Goal: Task Accomplishment & Management: Use online tool/utility

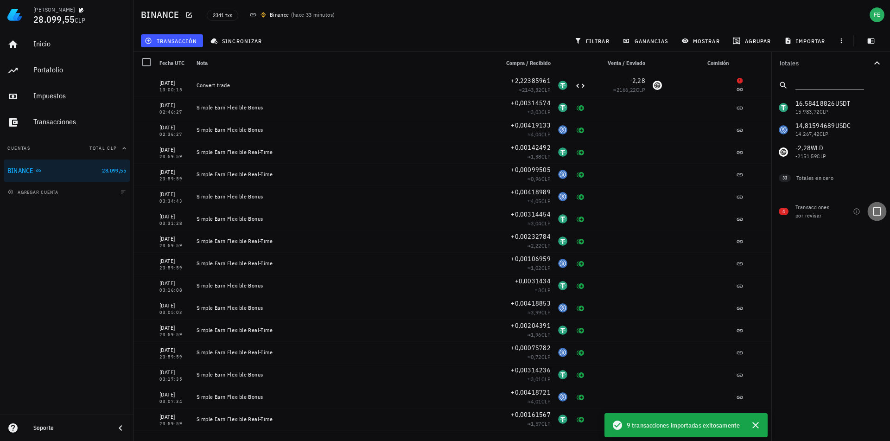
click at [878, 208] on div at bounding box center [877, 212] width 16 height 16
checkbox input "true"
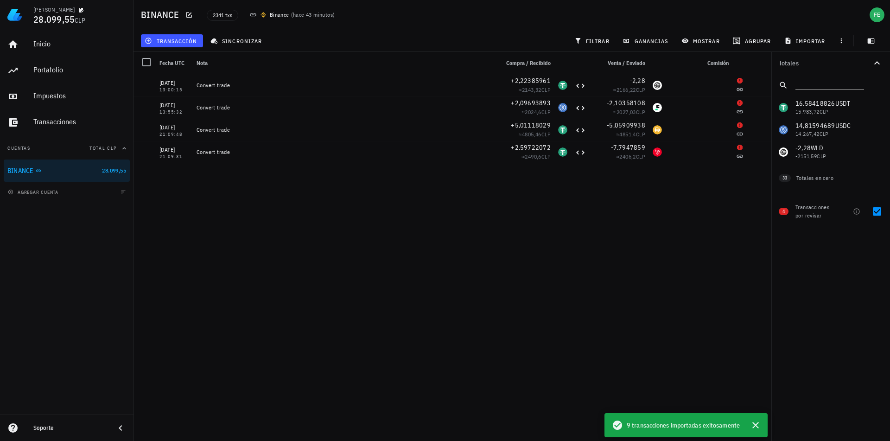
drag, startPoint x: 569, startPoint y: 232, endPoint x: 563, endPoint y: 233, distance: 6.2
click at [563, 233] on div "[DATE] 13:00:15 Convert trade +2,22385961 ≈ 2143,32 CLP -2,28 ≈ 2166,22 CLP [DA…" at bounding box center [453, 253] width 638 height 359
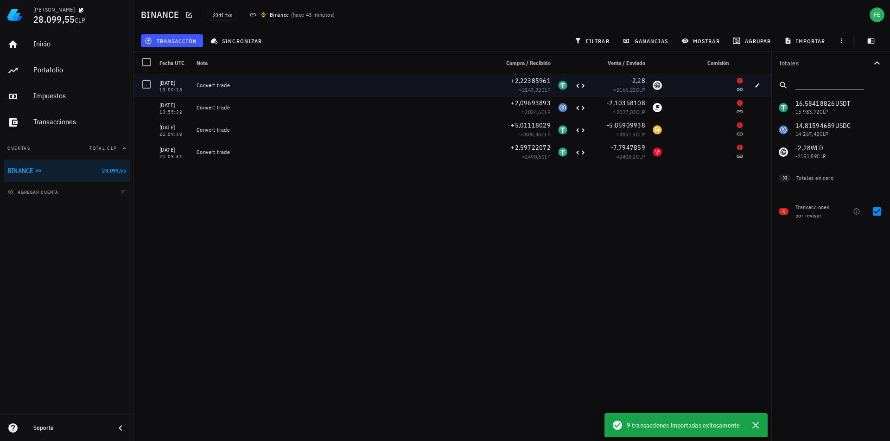
click at [679, 76] on div at bounding box center [699, 85] width 67 height 22
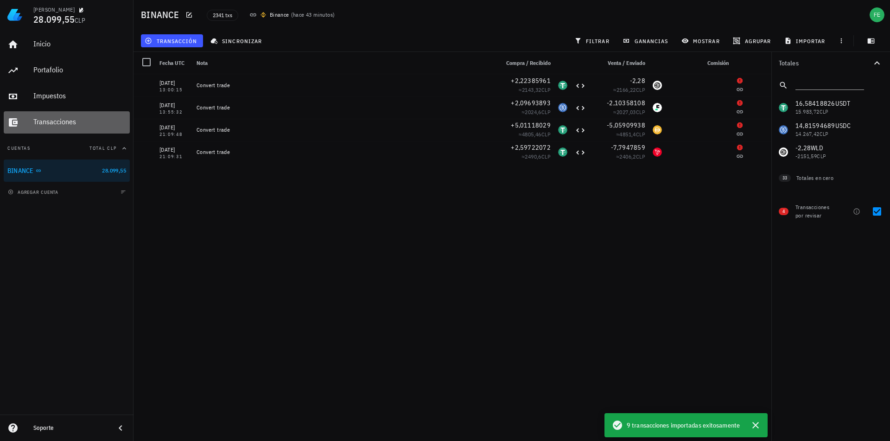
click at [66, 129] on div "Transacciones" at bounding box center [79, 122] width 93 height 21
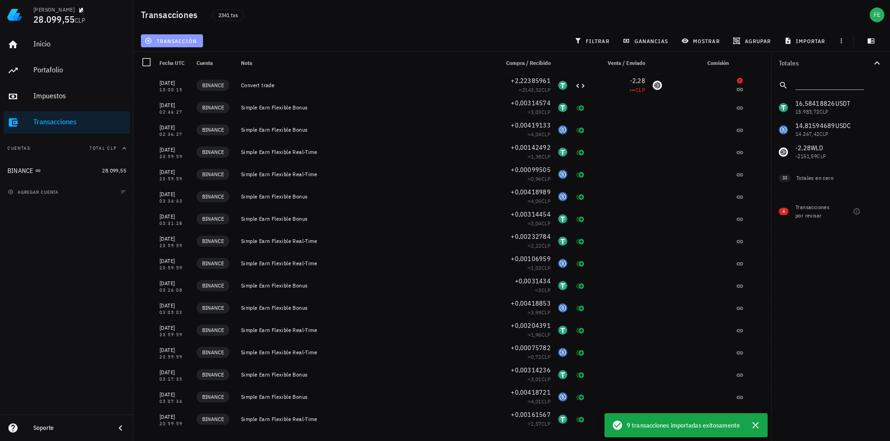
click at [178, 43] on span "transacción" at bounding box center [171, 40] width 51 height 7
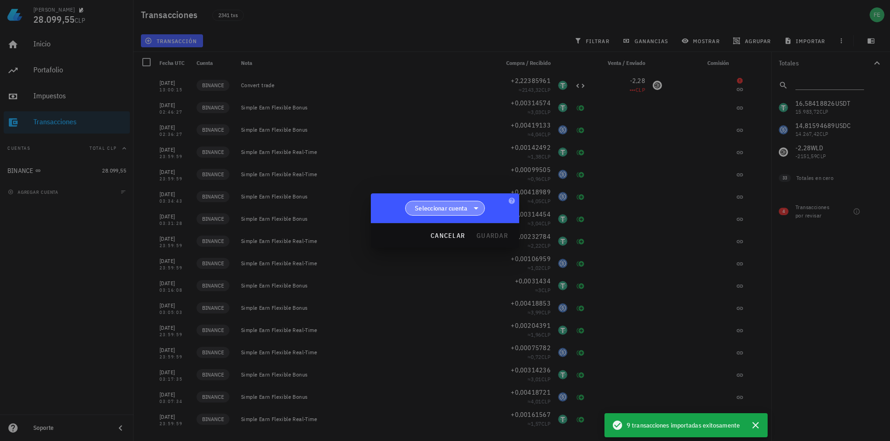
click at [460, 210] on span "Seleccionar cuenta" at bounding box center [441, 208] width 53 height 9
click at [453, 226] on div "BINANCE" at bounding box center [445, 232] width 80 height 22
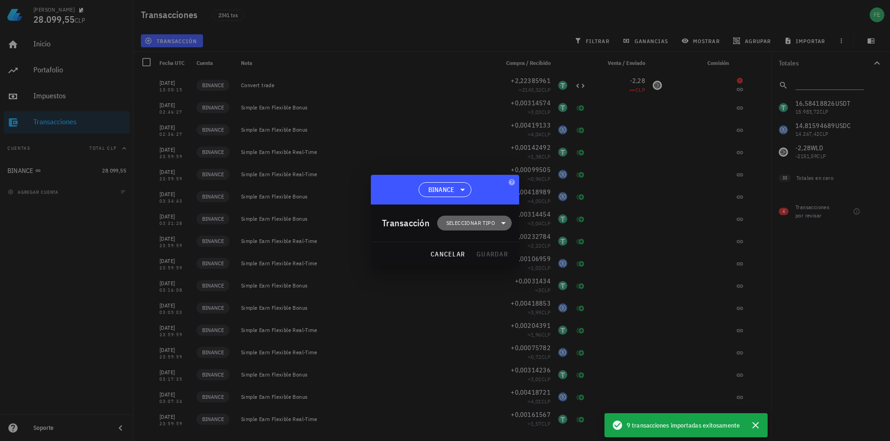
click at [504, 228] on icon at bounding box center [503, 222] width 11 height 11
click at [487, 261] on div "Ingreso" at bounding box center [479, 263] width 36 height 7
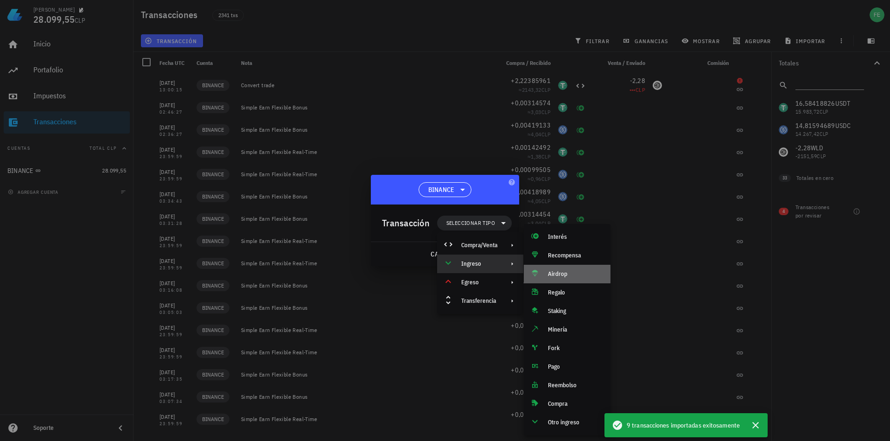
click at [574, 274] on div "Airdrop" at bounding box center [575, 273] width 55 height 7
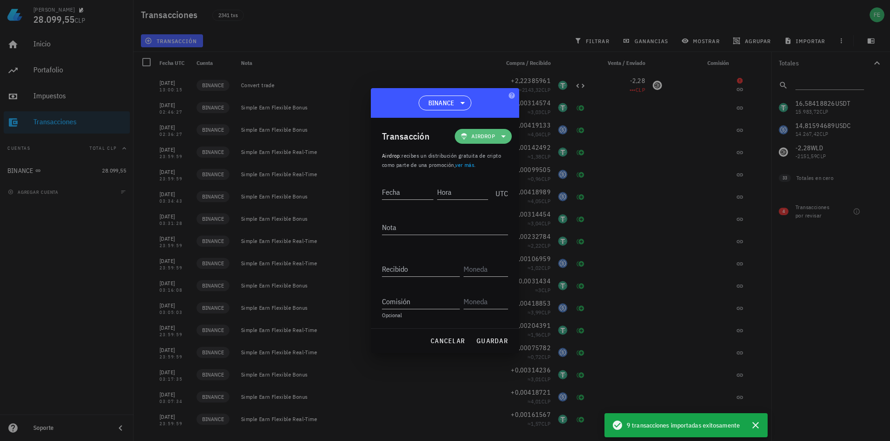
click at [492, 139] on span "Airdrop" at bounding box center [483, 136] width 24 height 9
click at [495, 181] on div "Ingreso" at bounding box center [498, 177] width 86 height 19
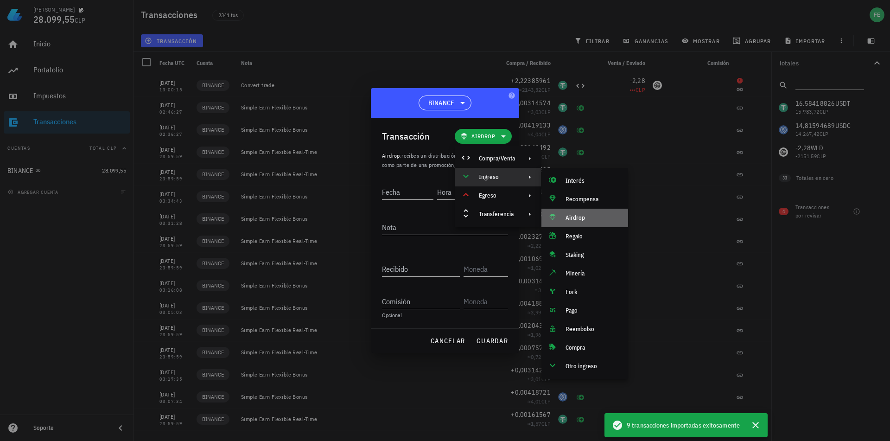
click at [579, 213] on div "Airdrop" at bounding box center [584, 218] width 87 height 19
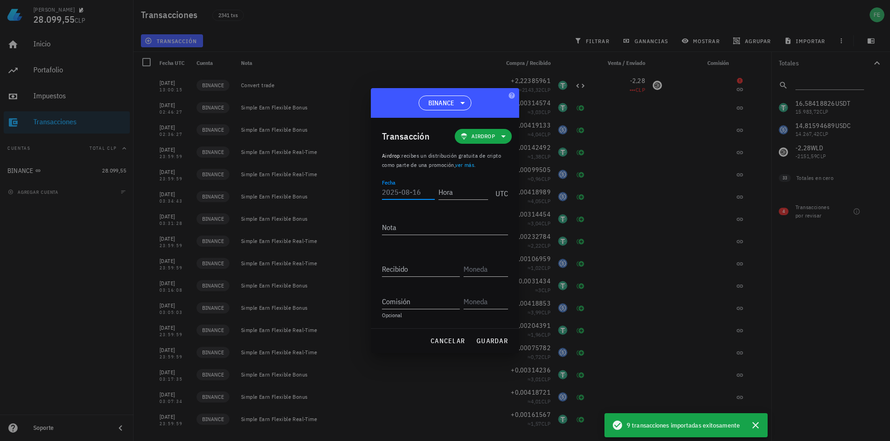
click at [408, 195] on input "Fecha" at bounding box center [408, 191] width 53 height 15
type input "1"
type input "[DATE]"
click at [458, 191] on input "Hora" at bounding box center [464, 191] width 50 height 15
type input "12:45:00"
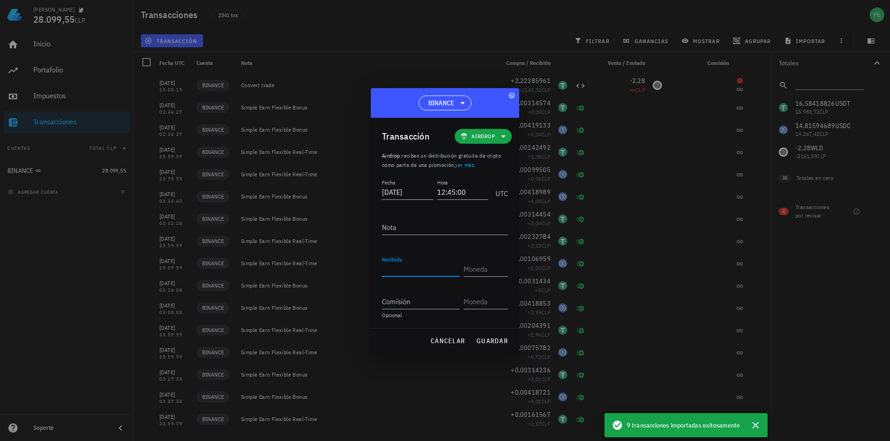
click at [443, 271] on input "Recibido" at bounding box center [421, 268] width 78 height 15
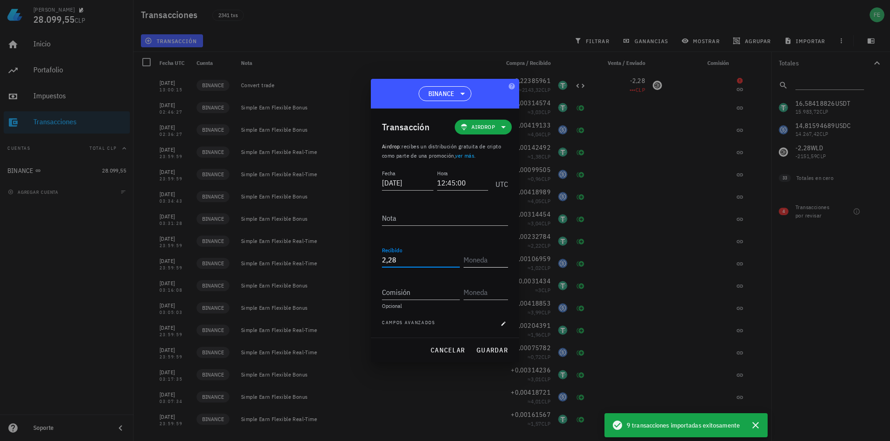
type input "2,28"
click at [479, 257] on input "text" at bounding box center [485, 259] width 43 height 15
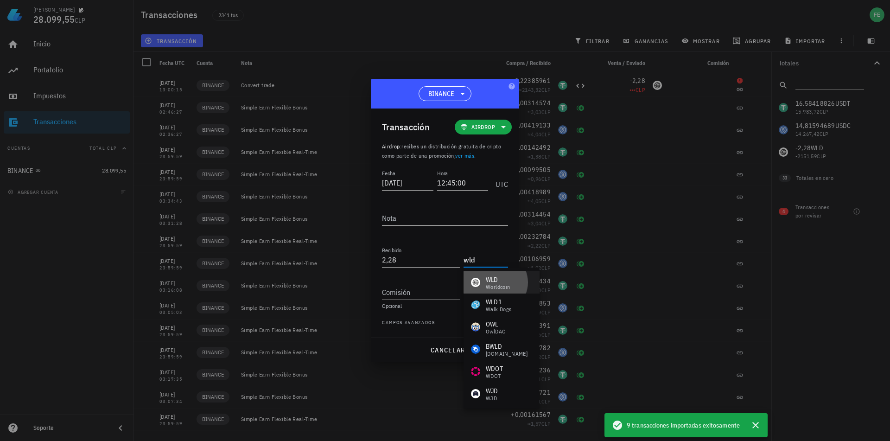
click at [482, 286] on div "WLD Worldcoin" at bounding box center [490, 282] width 39 height 15
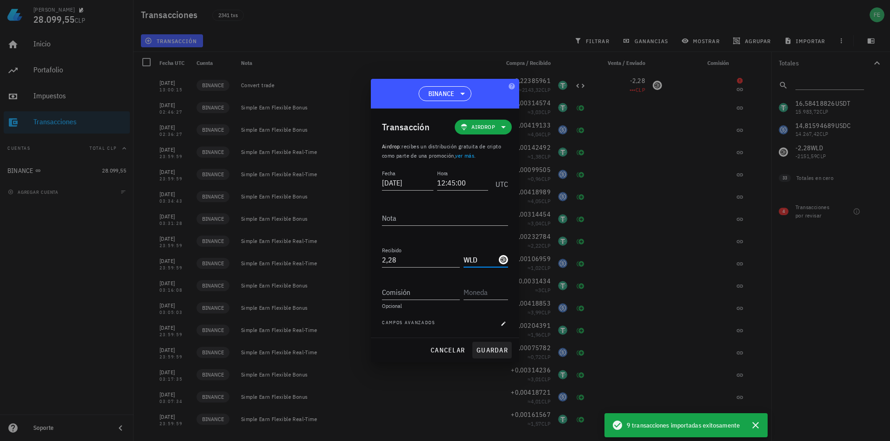
type input "WLD"
click at [497, 355] on button "guardar" at bounding box center [491, 350] width 39 height 17
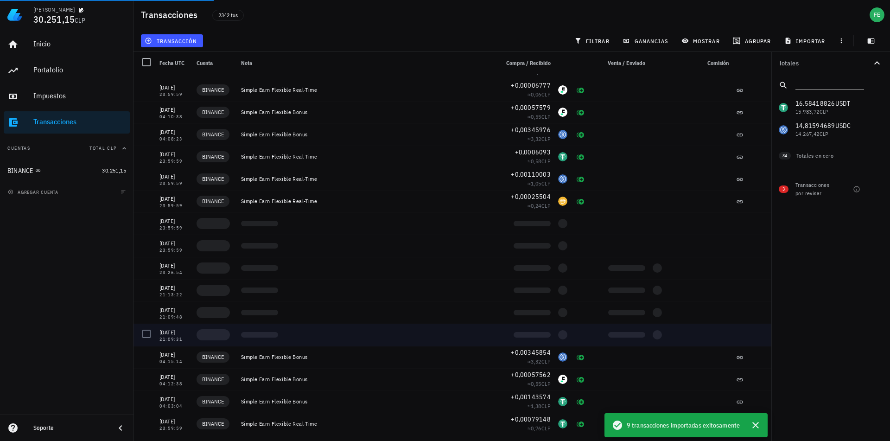
scroll to position [1731, 0]
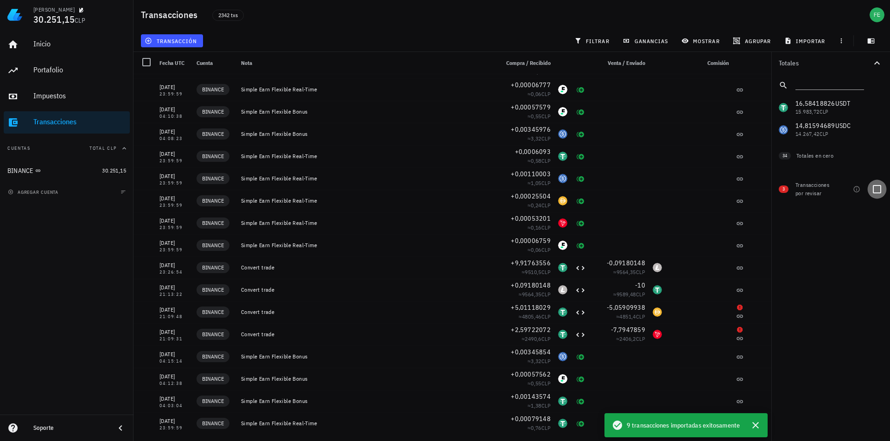
click at [875, 188] on div at bounding box center [877, 189] width 16 height 16
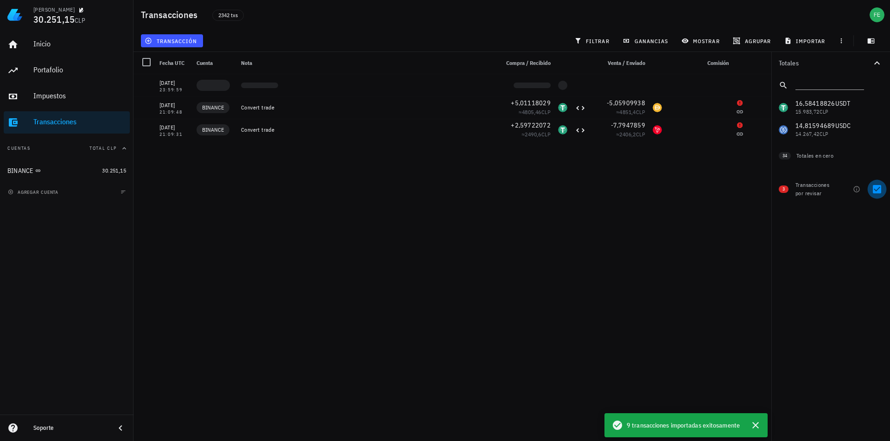
click at [875, 188] on div at bounding box center [877, 189] width 16 height 16
checkbox input "false"
